Goal: Transaction & Acquisition: Purchase product/service

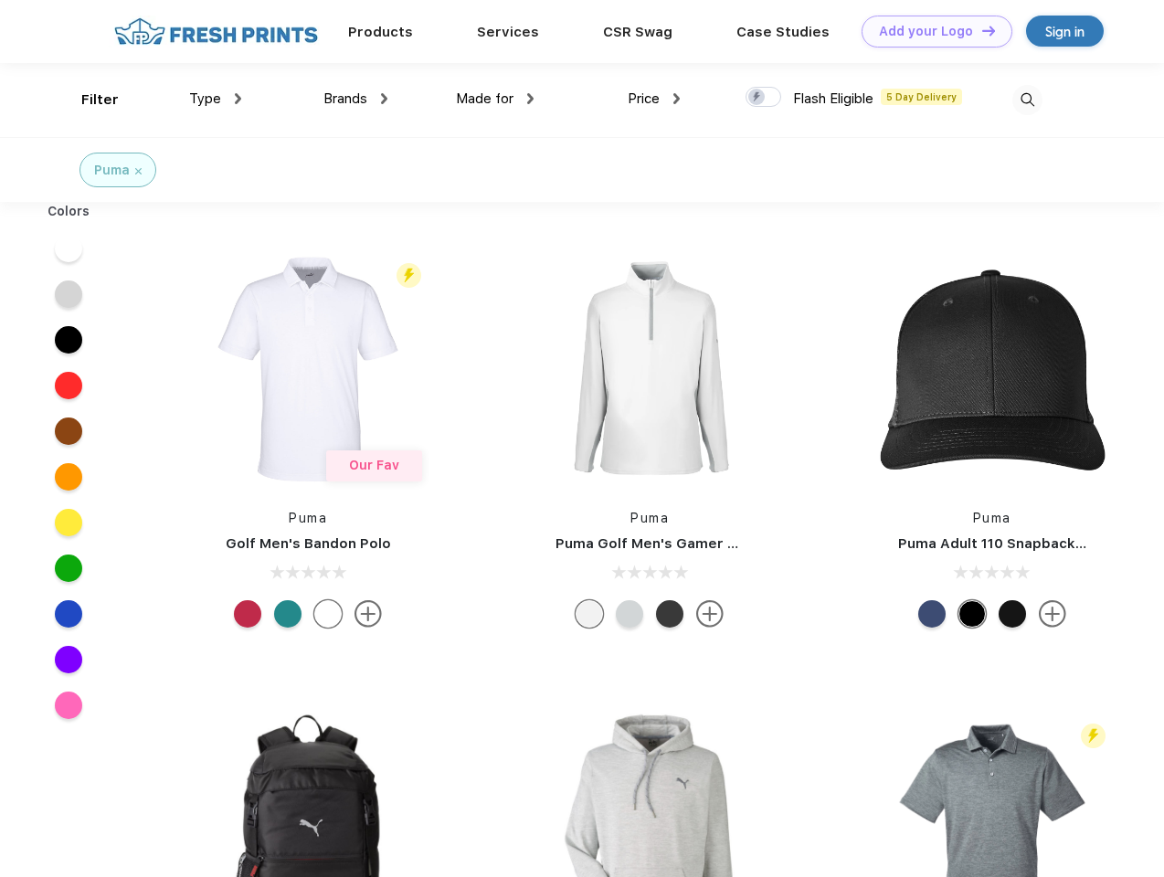
click at [930, 31] on link "Add your Logo Design Tool" at bounding box center [937, 32] width 151 height 32
click at [0, 0] on div "Design Tool" at bounding box center [0, 0] width 0 height 0
click at [980, 30] on link "Add your Logo Design Tool" at bounding box center [937, 32] width 151 height 32
click at [88, 100] on div "Filter" at bounding box center [99, 100] width 37 height 21
click at [216, 99] on span "Type" at bounding box center [205, 98] width 32 height 16
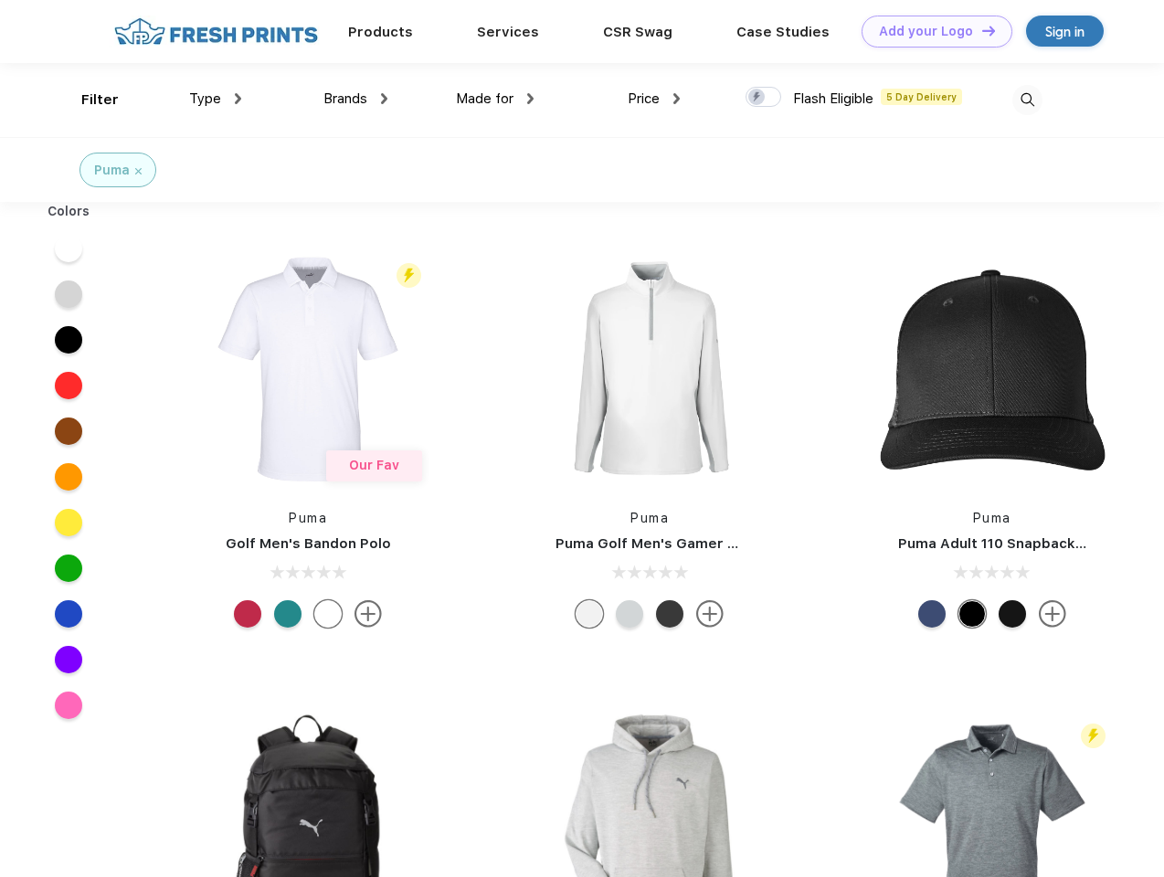
click at [355, 99] on span "Brands" at bounding box center [345, 98] width 44 height 16
click at [495, 99] on span "Made for" at bounding box center [485, 98] width 58 height 16
click at [654, 99] on span "Price" at bounding box center [644, 98] width 32 height 16
click at [764, 98] on div at bounding box center [764, 97] width 36 height 20
click at [757, 98] on input "checkbox" at bounding box center [752, 92] width 12 height 12
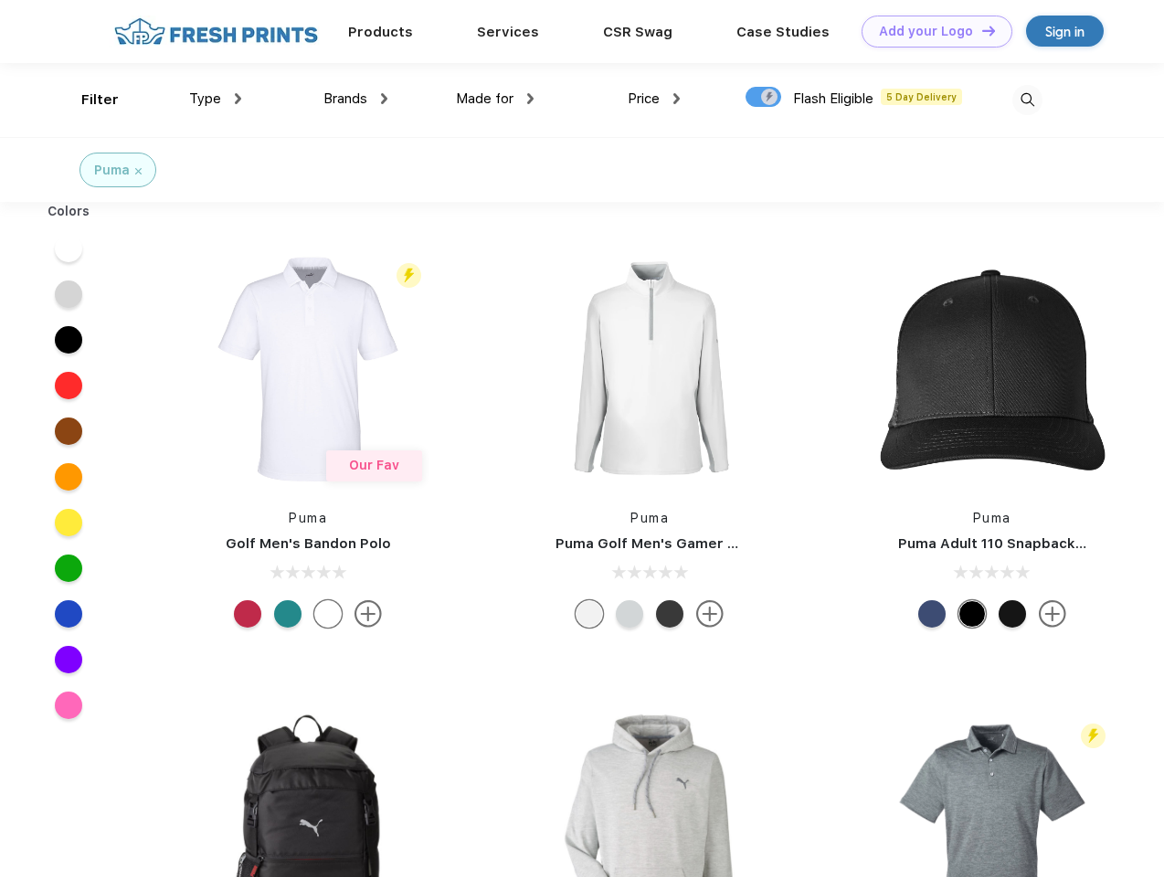
click at [1027, 100] on img at bounding box center [1027, 100] width 30 height 30
